Goal: Obtain resource: Obtain resource

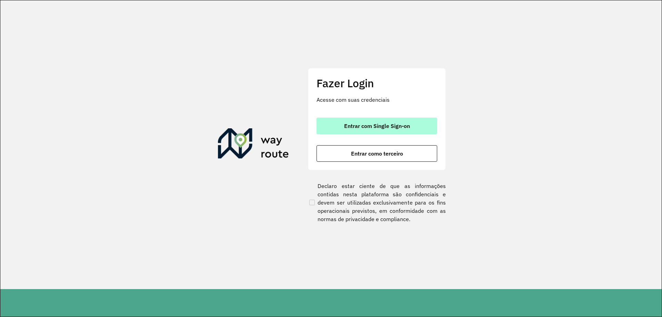
click at [382, 133] on button "Entrar com Single Sign-on" at bounding box center [377, 126] width 121 height 17
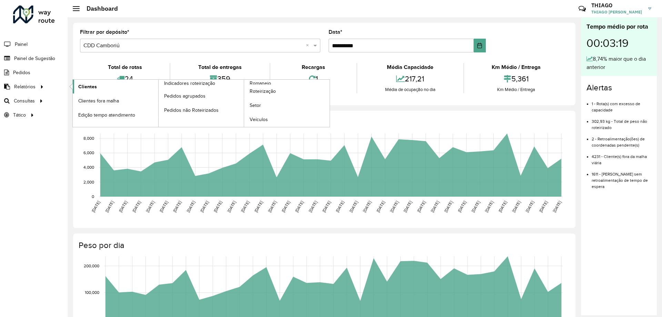
click at [93, 86] on span "Clientes" at bounding box center [87, 86] width 19 height 7
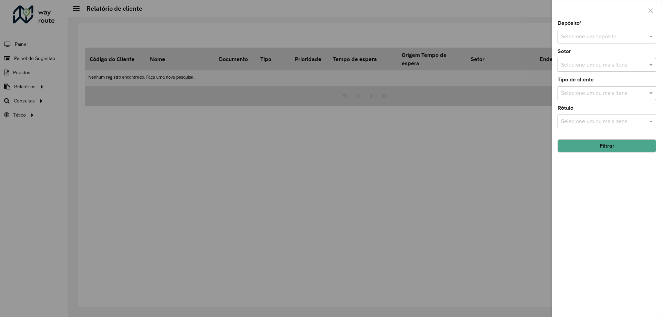
click at [643, 101] on div "Depósito * Selecione um depósito Setor Selecione um ou mais itens Tipo de clien…" at bounding box center [607, 169] width 110 height 296
drag, startPoint x: 640, startPoint y: 80, endPoint x: 625, endPoint y: 53, distance: 30.1
click at [639, 79] on div "Tipo de cliente Selecione um ou mais itens" at bounding box center [607, 88] width 99 height 23
click at [622, 38] on input "text" at bounding box center [600, 37] width 78 height 8
click at [605, 61] on div "AS - Camboriú" at bounding box center [607, 57] width 98 height 12
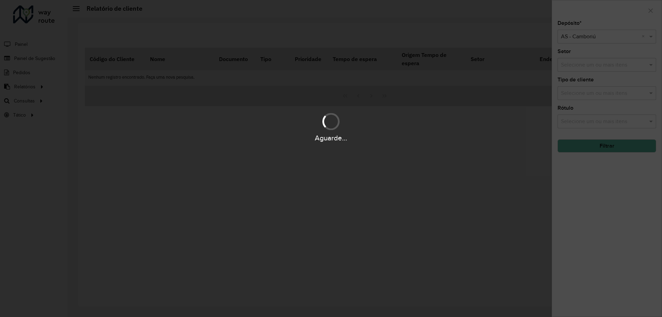
click at [599, 65] on div "Aguarde..." at bounding box center [331, 158] width 662 height 317
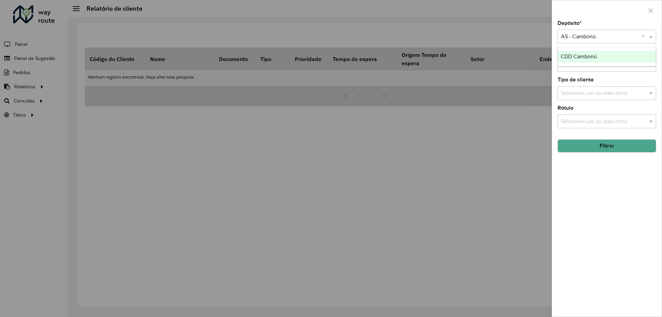
click at [611, 40] on input "text" at bounding box center [600, 37] width 78 height 8
click at [592, 56] on span "CDD Camboriú" at bounding box center [579, 56] width 36 height 6
click at [582, 88] on div "Selecione um ou mais itens" at bounding box center [607, 93] width 99 height 14
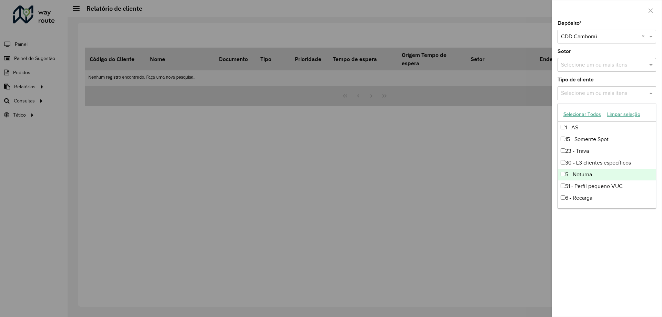
click at [588, 173] on div "5 - Noturna" at bounding box center [607, 175] width 98 height 12
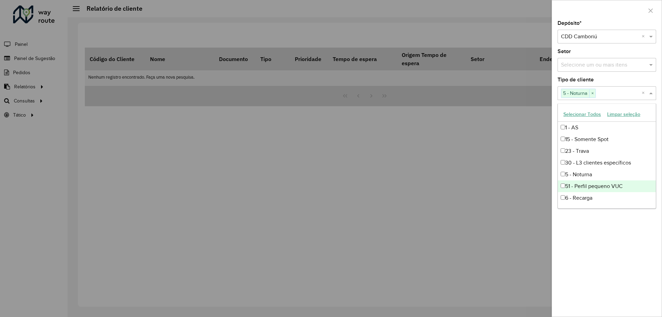
click at [590, 226] on div "Depósito * Selecione um depósito × CDD Camboriú × Setor Selecione um ou mais it…" at bounding box center [607, 169] width 110 height 296
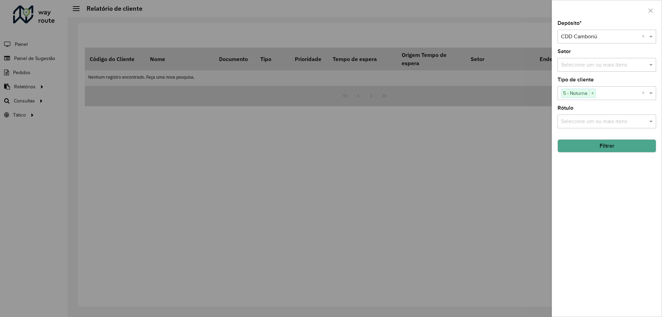
click at [596, 141] on button "Filtrar" at bounding box center [607, 145] width 99 height 13
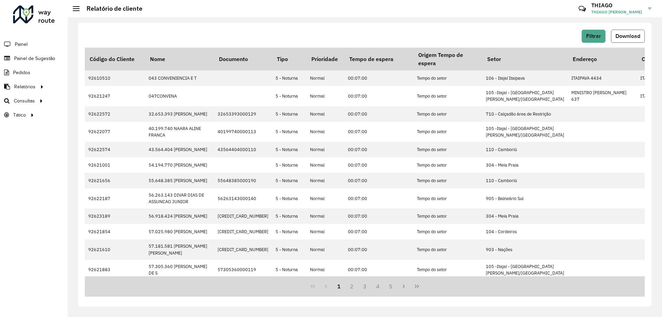
click at [620, 32] on button "Download" at bounding box center [628, 36] width 34 height 13
click at [594, 34] on span "Filtrar" at bounding box center [593, 36] width 15 height 6
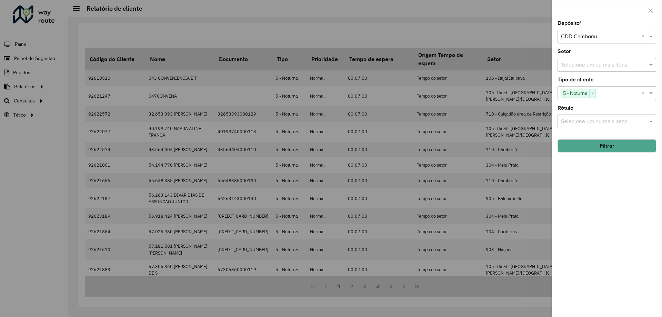
click at [511, 21] on div at bounding box center [331, 158] width 662 height 317
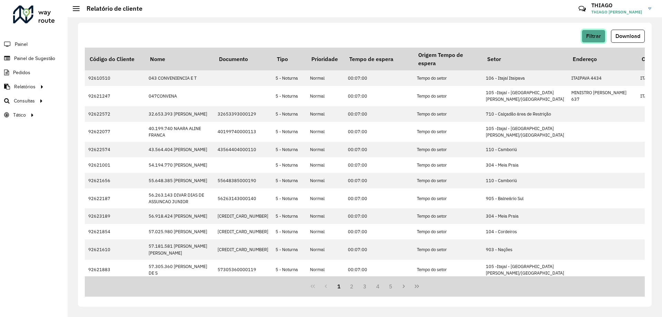
click at [599, 35] on span "Filtrar" at bounding box center [593, 36] width 15 height 6
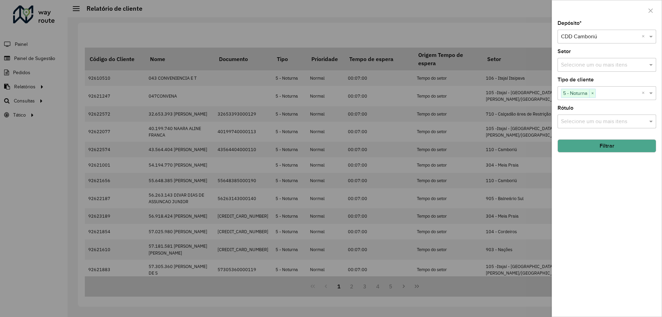
click at [527, 6] on div at bounding box center [331, 158] width 662 height 317
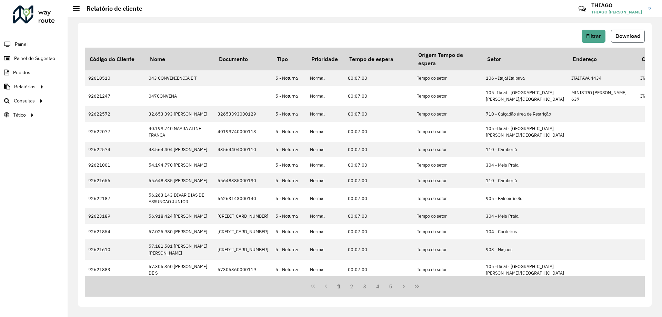
click at [630, 35] on span "Download" at bounding box center [628, 36] width 25 height 6
